Goal: Find specific page/section: Find specific page/section

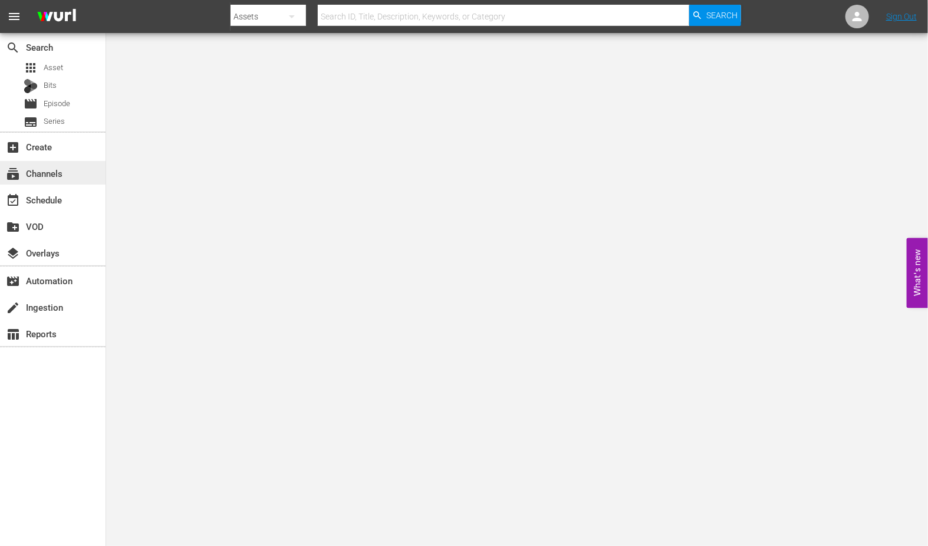
click at [57, 176] on div "subscriptions Channels" at bounding box center [33, 171] width 66 height 11
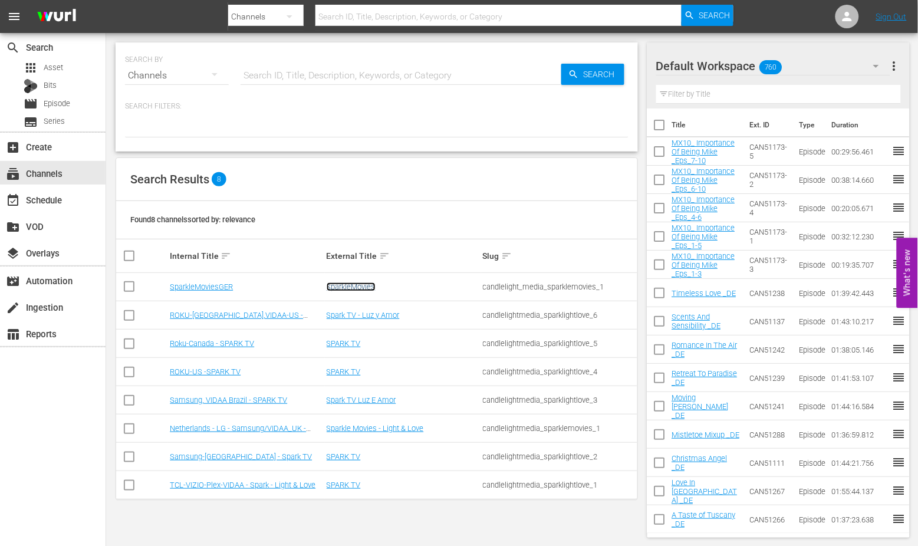
click at [344, 285] on link "SparkleMovies" at bounding box center [350, 286] width 49 height 9
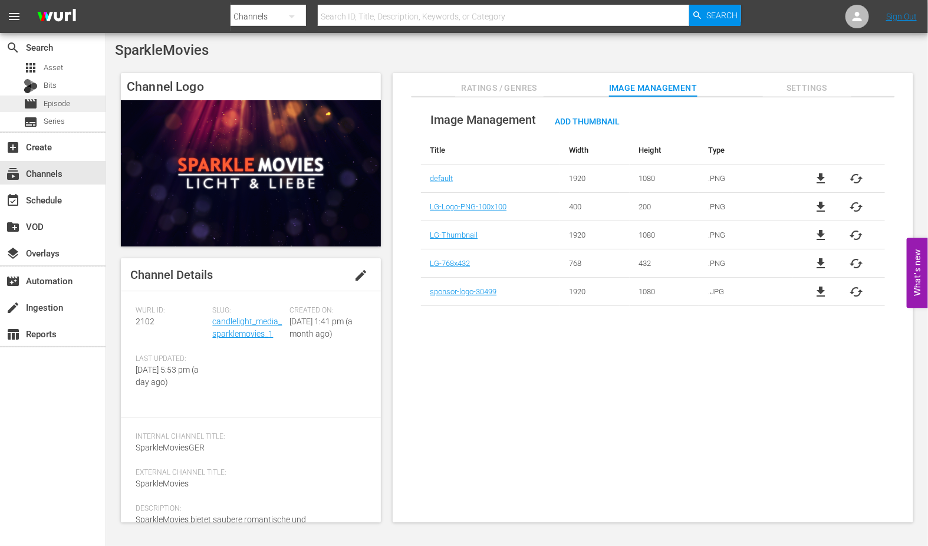
click at [72, 103] on div "movie Episode" at bounding box center [52, 103] width 105 height 17
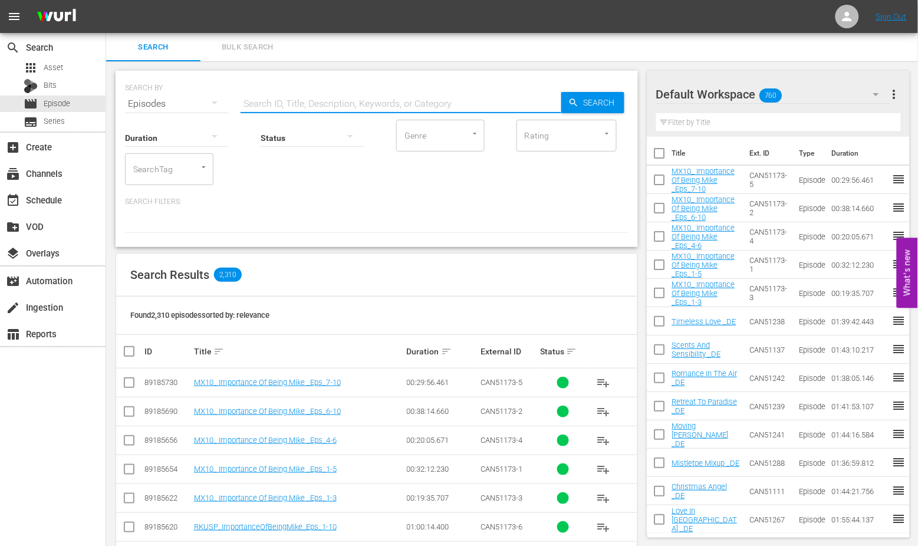
click at [268, 105] on input "text" at bounding box center [400, 104] width 321 height 28
type input "de"
